Goal: Book appointment/travel/reservation

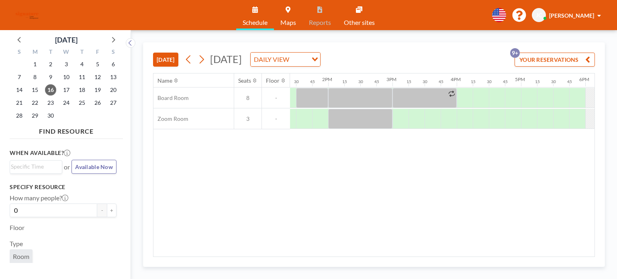
scroll to position [0, 863]
click at [215, 60] on span "[DATE]" at bounding box center [226, 59] width 32 height 12
click at [208, 59] on button at bounding box center [201, 59] width 13 height 13
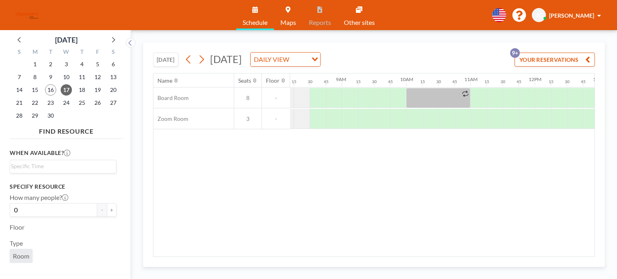
scroll to position [0, 531]
click at [407, 116] on div at bounding box center [411, 119] width 16 height 20
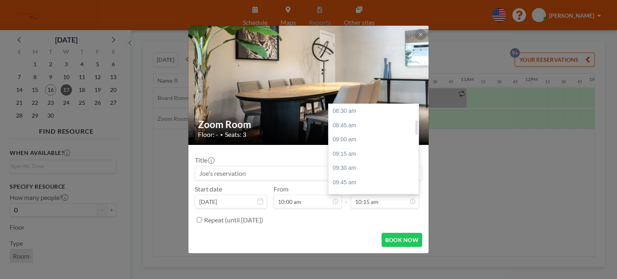
scroll to position [100, 0]
click at [360, 126] on div "10:30 am" at bounding box center [376, 126] width 94 height 14
type input "10:30 am"
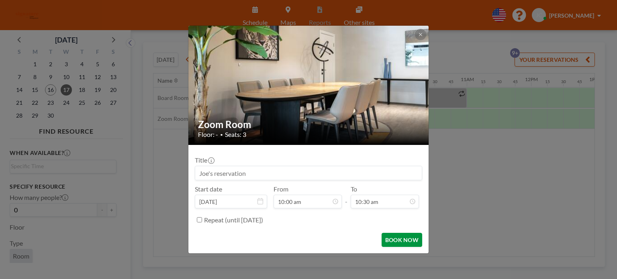
scroll to position [114, 0]
click at [390, 240] on button "BOOK NOW" at bounding box center [402, 240] width 41 height 14
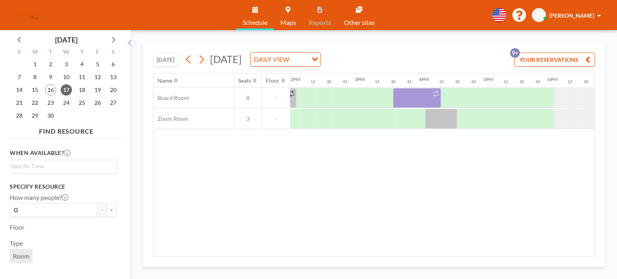
scroll to position [0, 892]
click at [207, 57] on button at bounding box center [201, 59] width 13 height 13
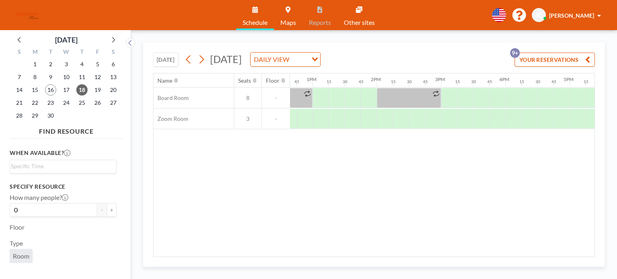
scroll to position [0, 984]
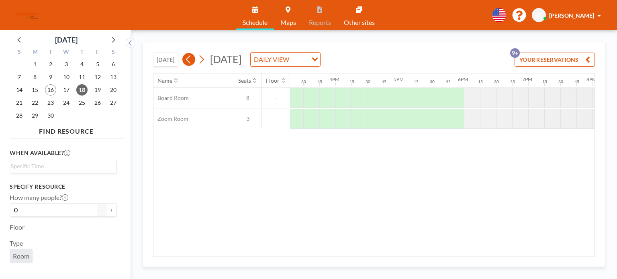
click at [189, 59] on icon at bounding box center [189, 59] width 8 height 12
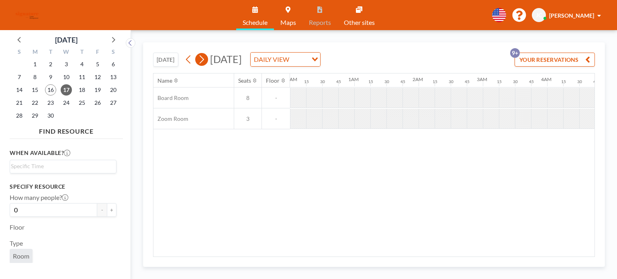
scroll to position [0, 322]
click at [203, 59] on icon at bounding box center [202, 59] width 8 height 12
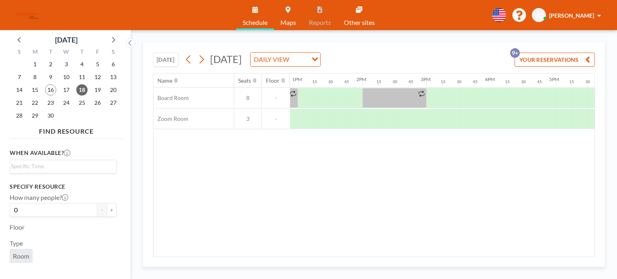
scroll to position [0, 831]
